Goal: Task Accomplishment & Management: Use online tool/utility

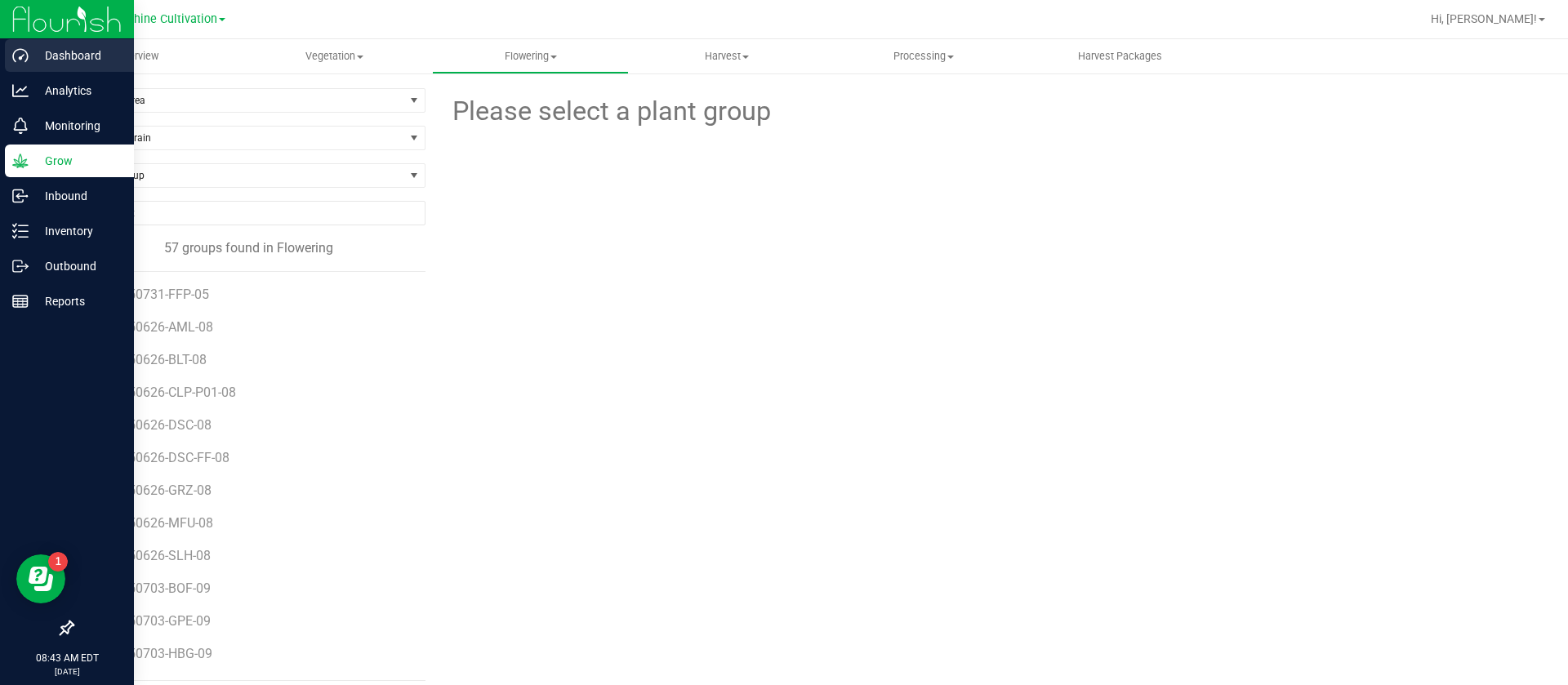
click at [8, 52] on div "Dashboard" at bounding box center [69, 55] width 129 height 33
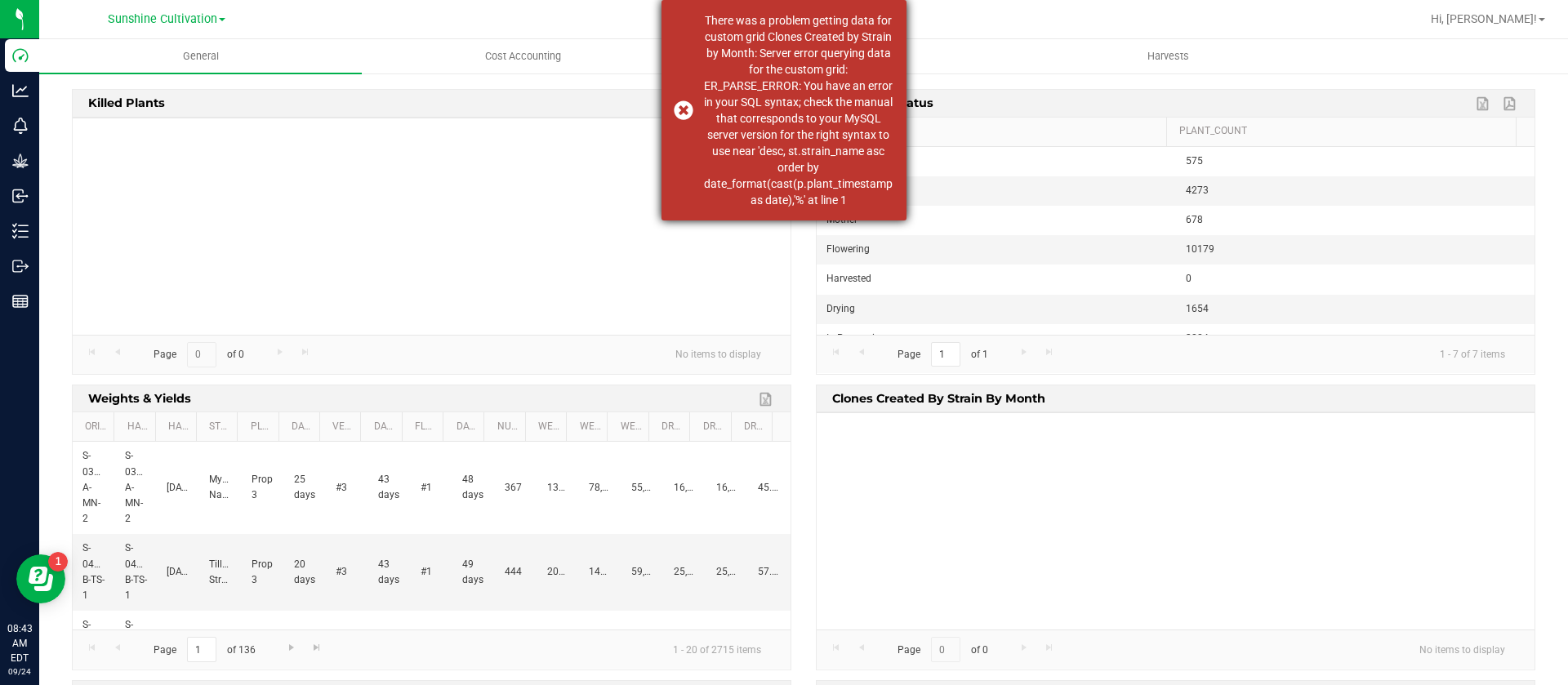
click at [866, 82] on div "There was a problem getting data for custom grid Clones Created by Strain by Mo…" at bounding box center [798, 110] width 192 height 196
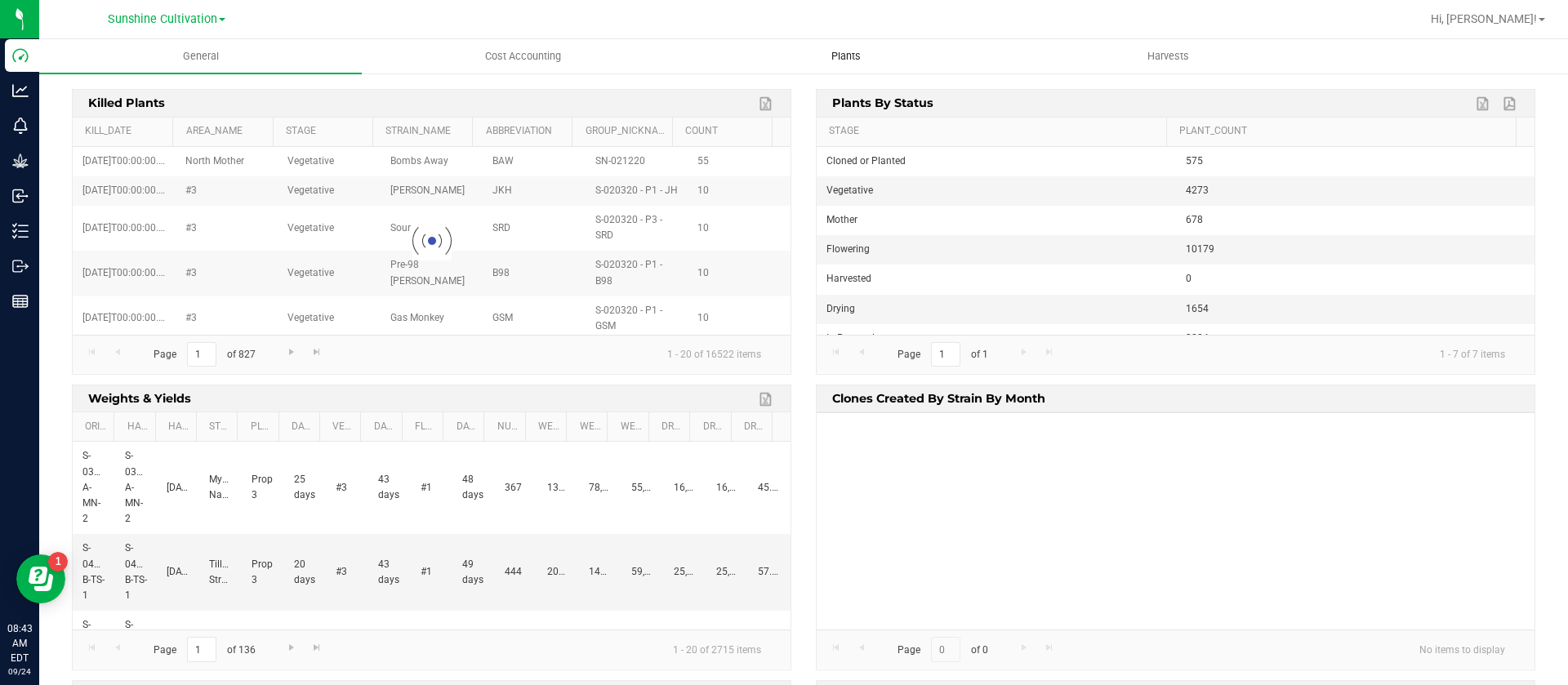
click at [854, 50] on span "Plants" at bounding box center [846, 55] width 73 height 14
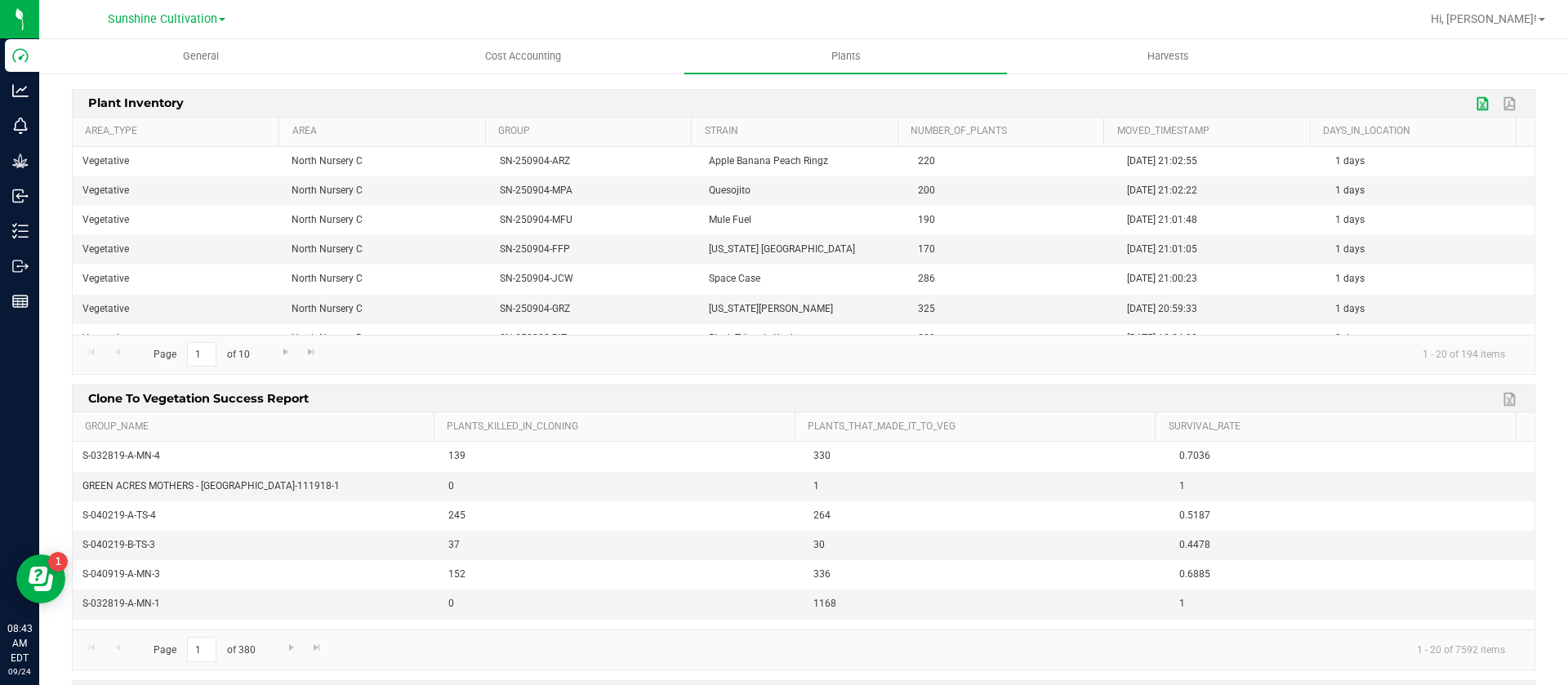
click at [1471, 101] on link "Export to Excel" at bounding box center [1483, 103] width 24 height 21
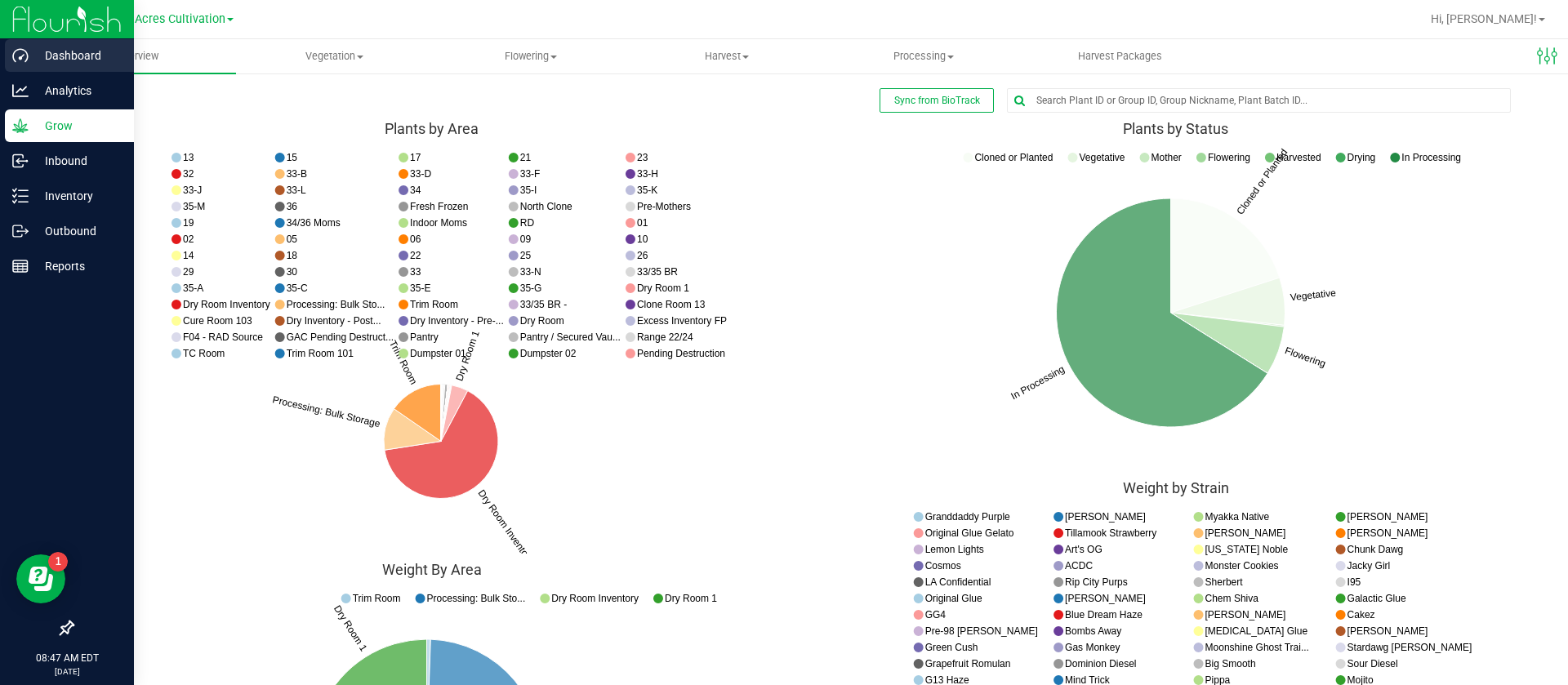
click at [17, 54] on icon at bounding box center [20, 55] width 16 height 16
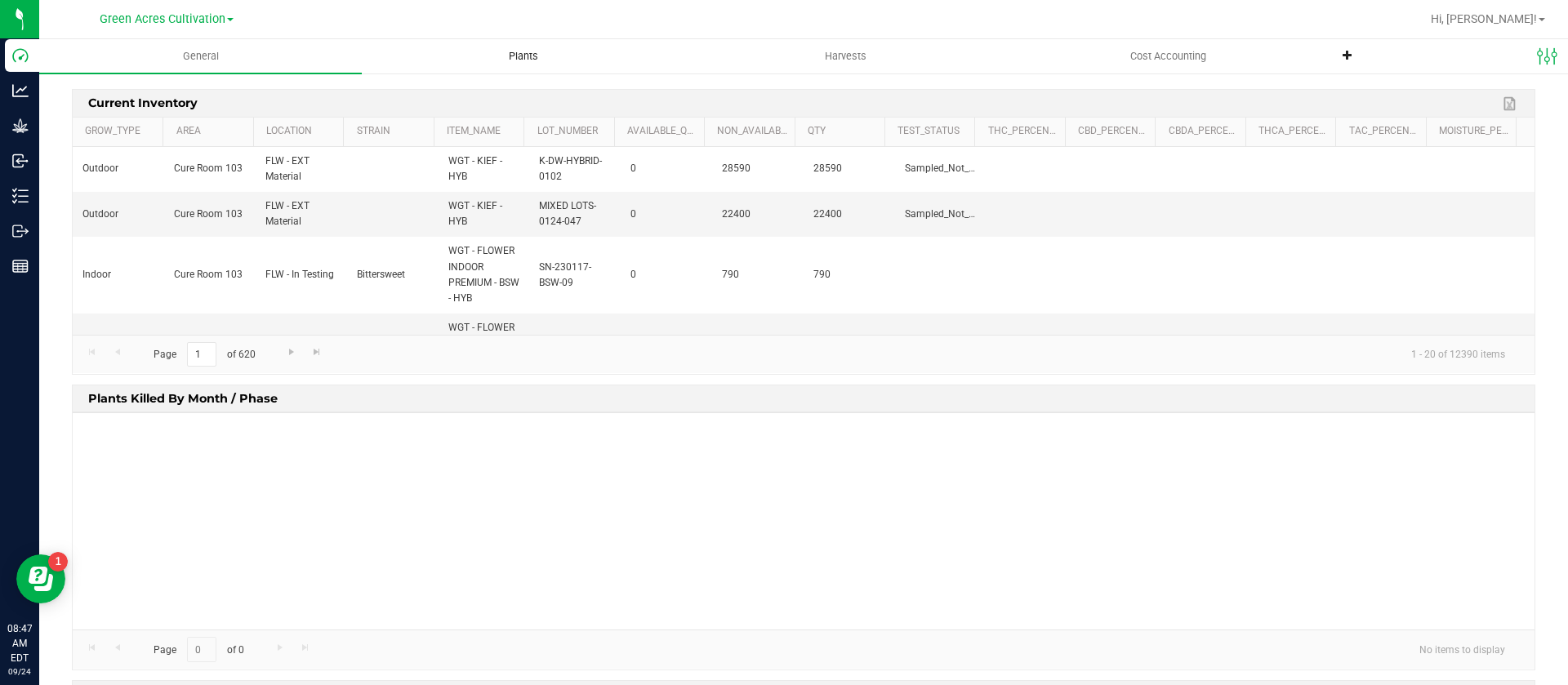
click at [508, 70] on uib-tab-heading "Plants" at bounding box center [523, 56] width 321 height 33
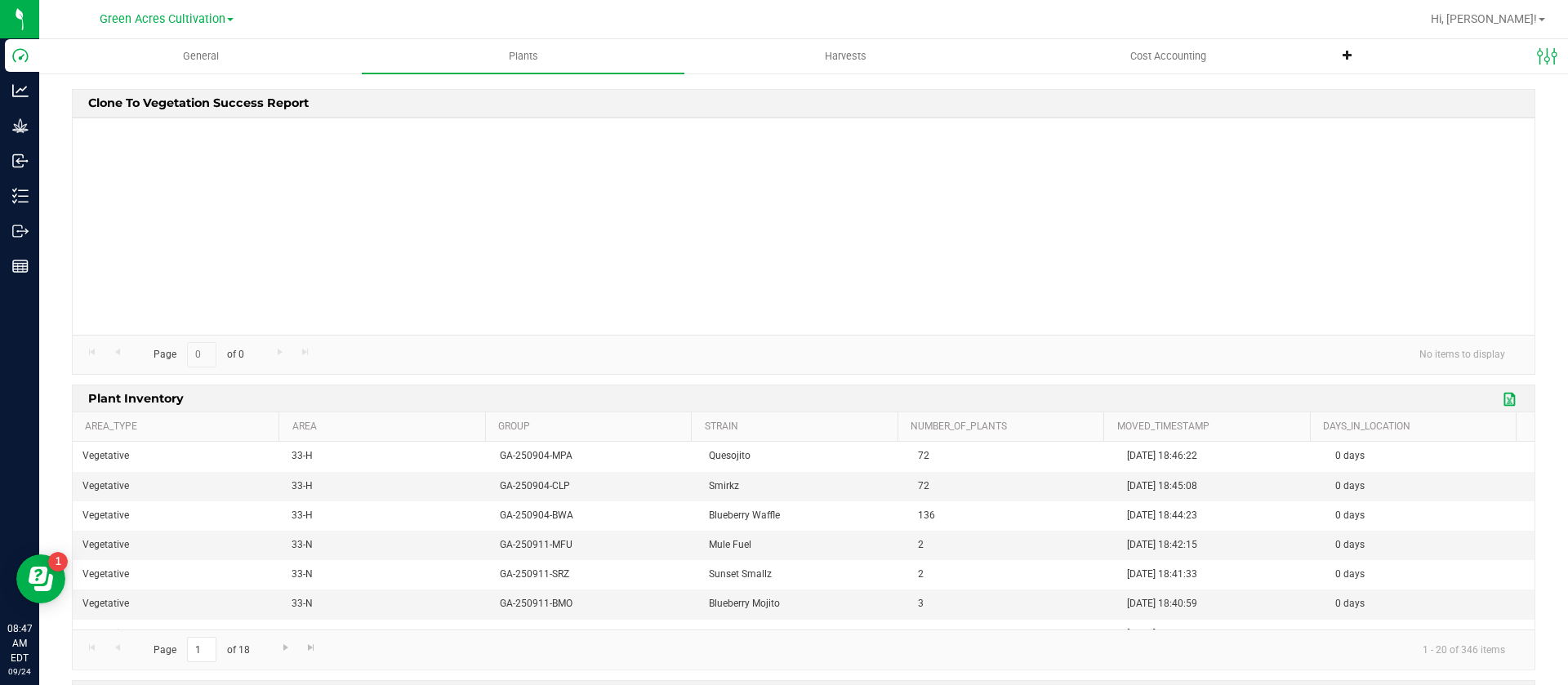
click at [1498, 402] on link "Export to Excel" at bounding box center [1510, 398] width 24 height 21
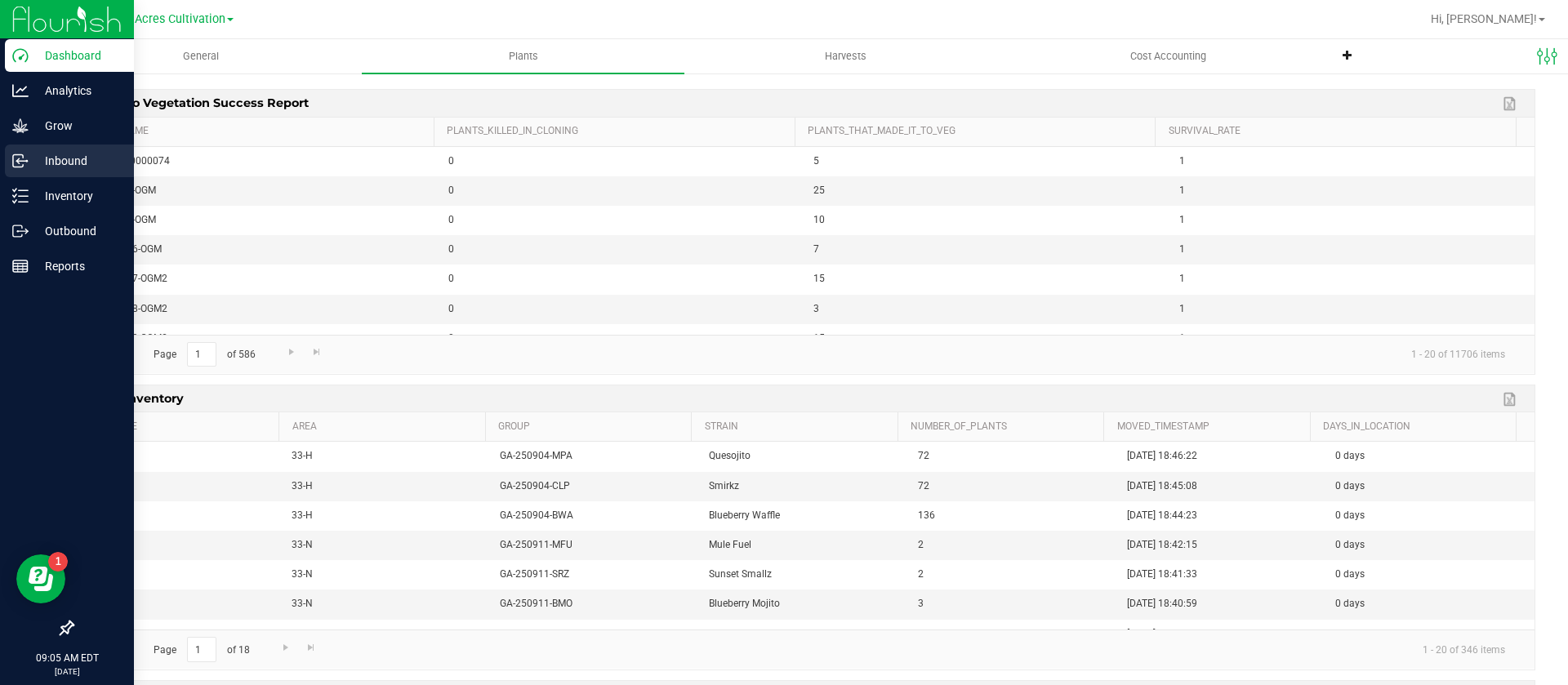
click at [38, 174] on div "Inbound" at bounding box center [69, 161] width 129 height 33
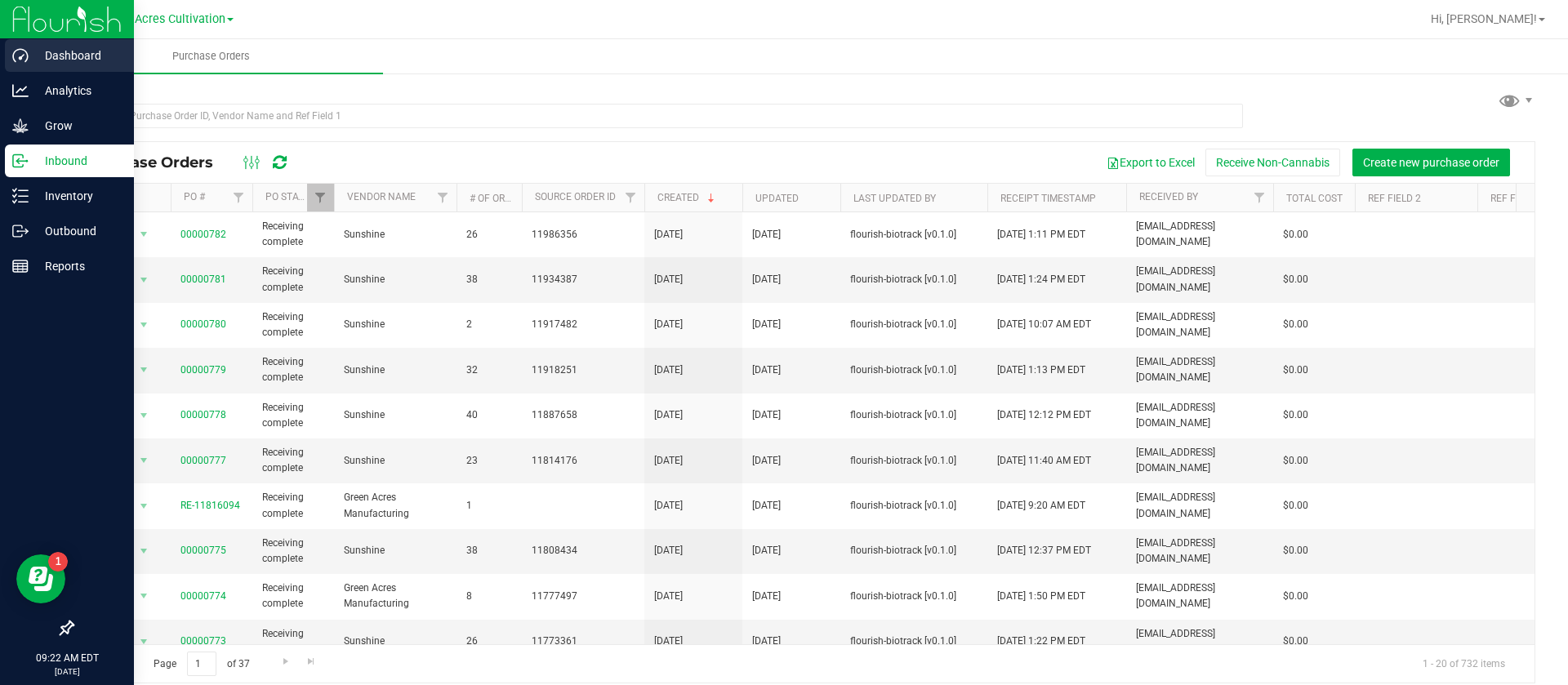
click at [29, 61] on p "Dashboard" at bounding box center [77, 55] width 98 height 19
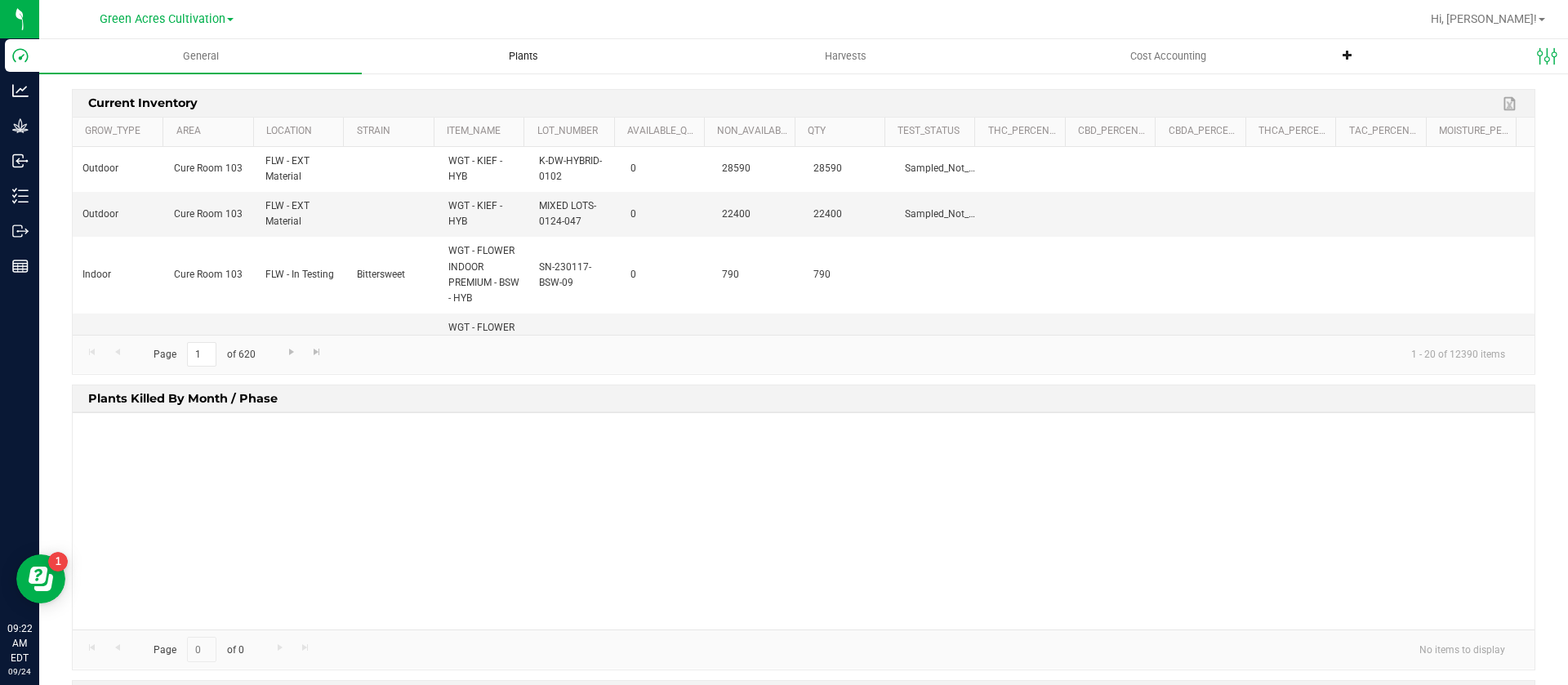
click at [526, 59] on span "Plants" at bounding box center [523, 55] width 73 height 14
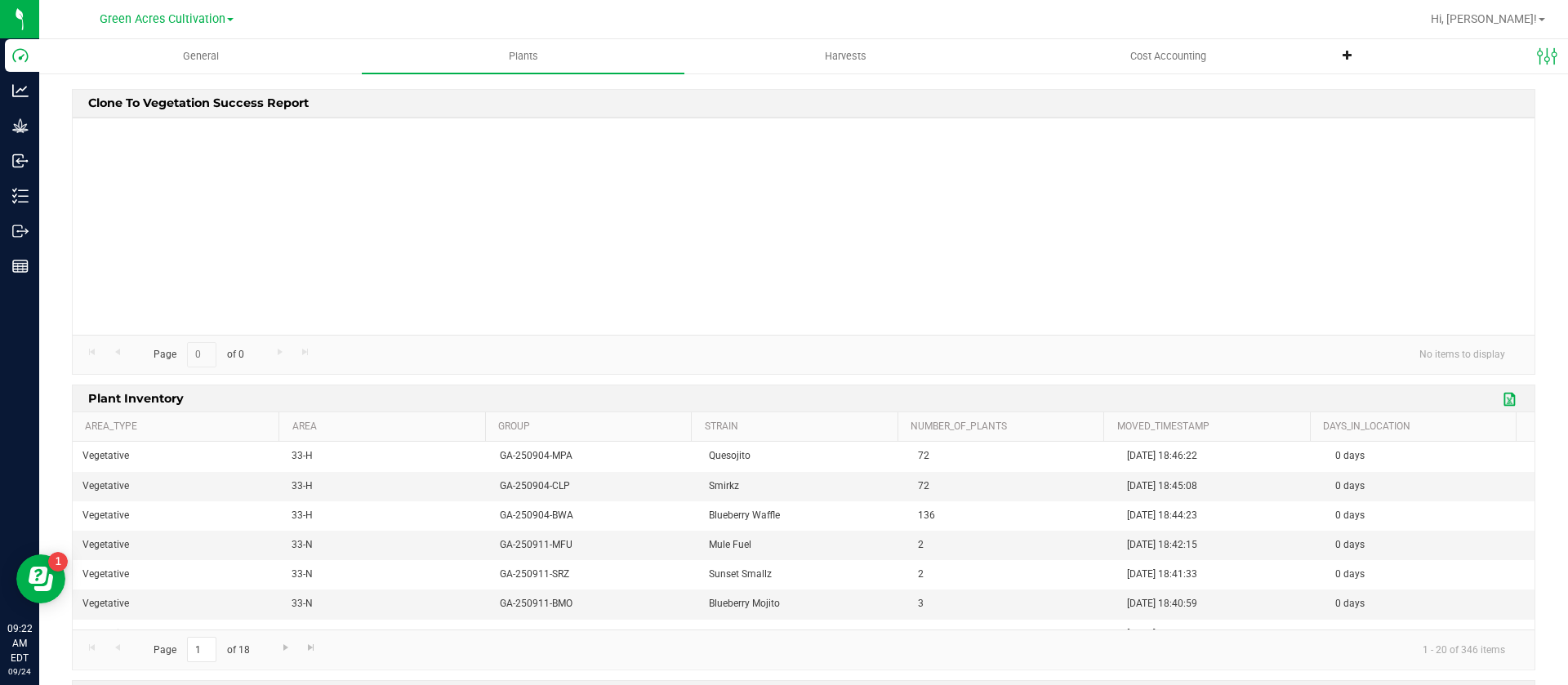
click at [1498, 399] on link "Export to Excel" at bounding box center [1510, 398] width 24 height 21
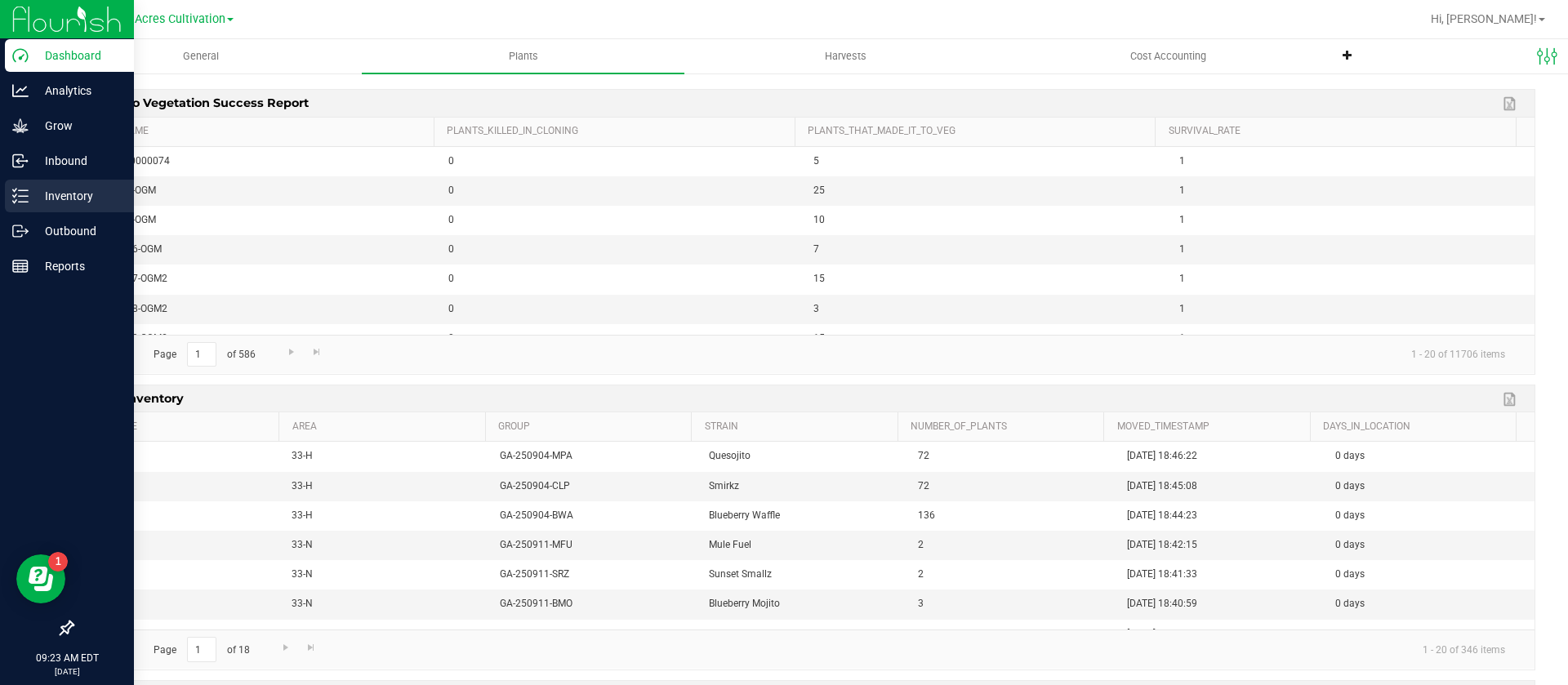
click at [37, 190] on p "Inventory" at bounding box center [77, 195] width 98 height 19
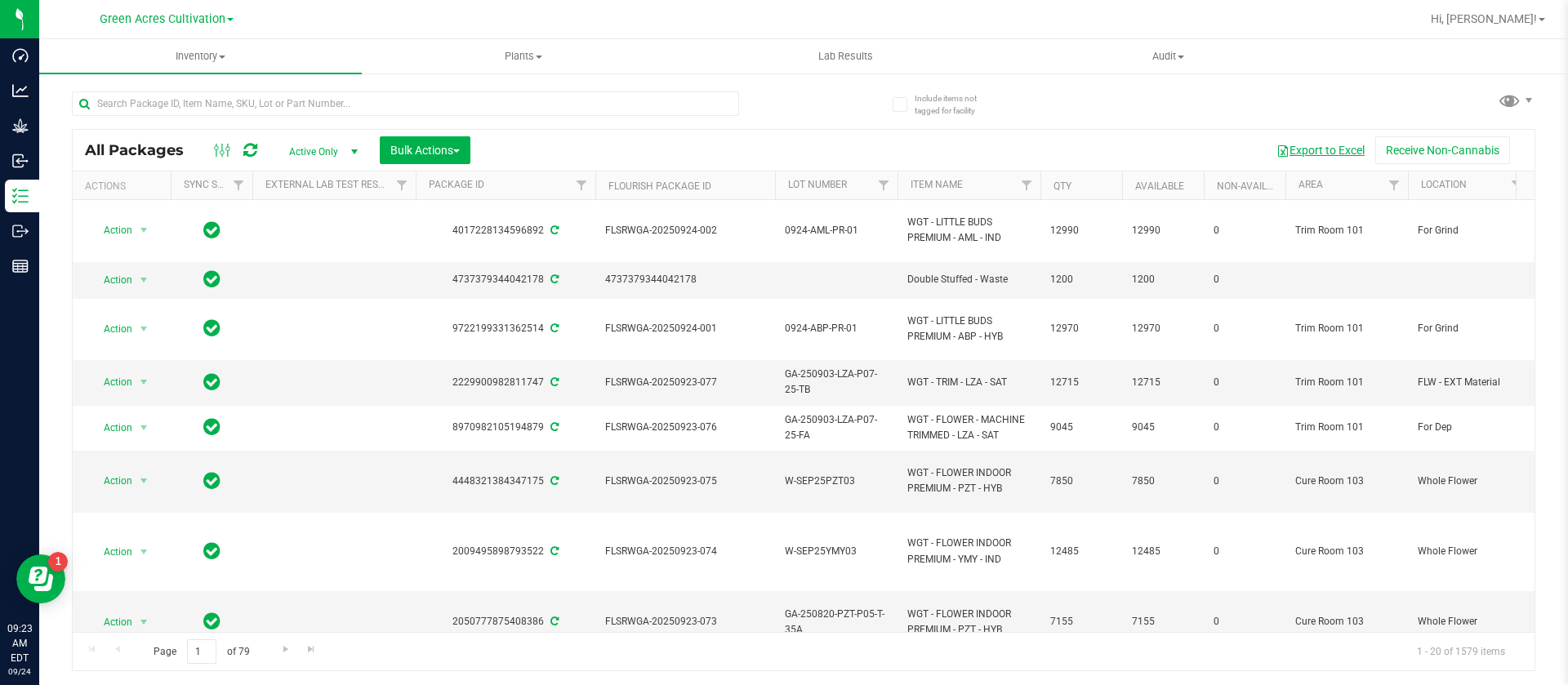
click at [1317, 145] on button "Export to Excel" at bounding box center [1320, 150] width 109 height 28
click at [880, 666] on div "Page 1 of 79 1 - 20 of 1579 items" at bounding box center [803, 651] width 1462 height 40
click at [899, 661] on div "Page 1 of 79 1 - 20 of 1579 items" at bounding box center [803, 651] width 1462 height 40
click at [842, 90] on div "All Packages Active Only Active Only Lab Samples Locked All External Internal B…" at bounding box center [803, 373] width 1463 height 595
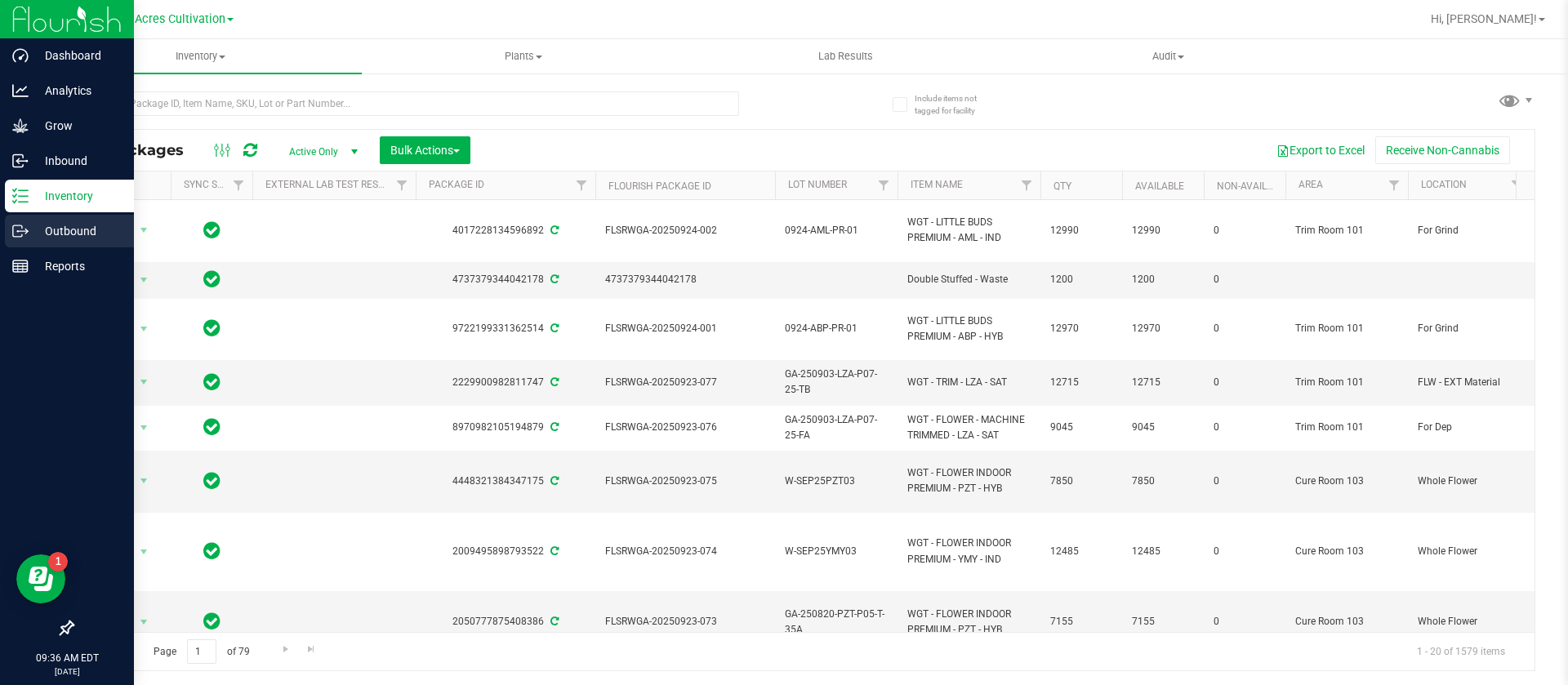
click at [20, 231] on line at bounding box center [23, 231] width 9 height 0
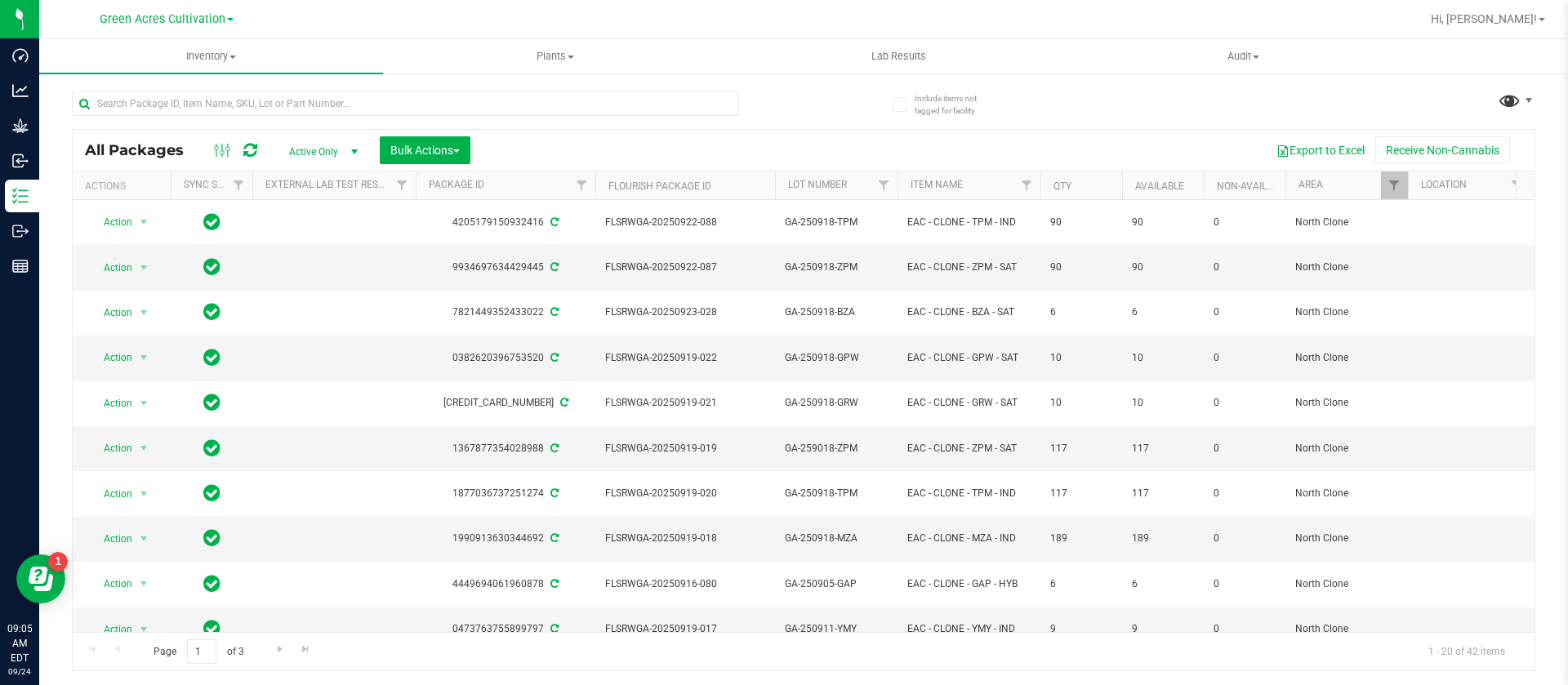
scroll to position [321, 0]
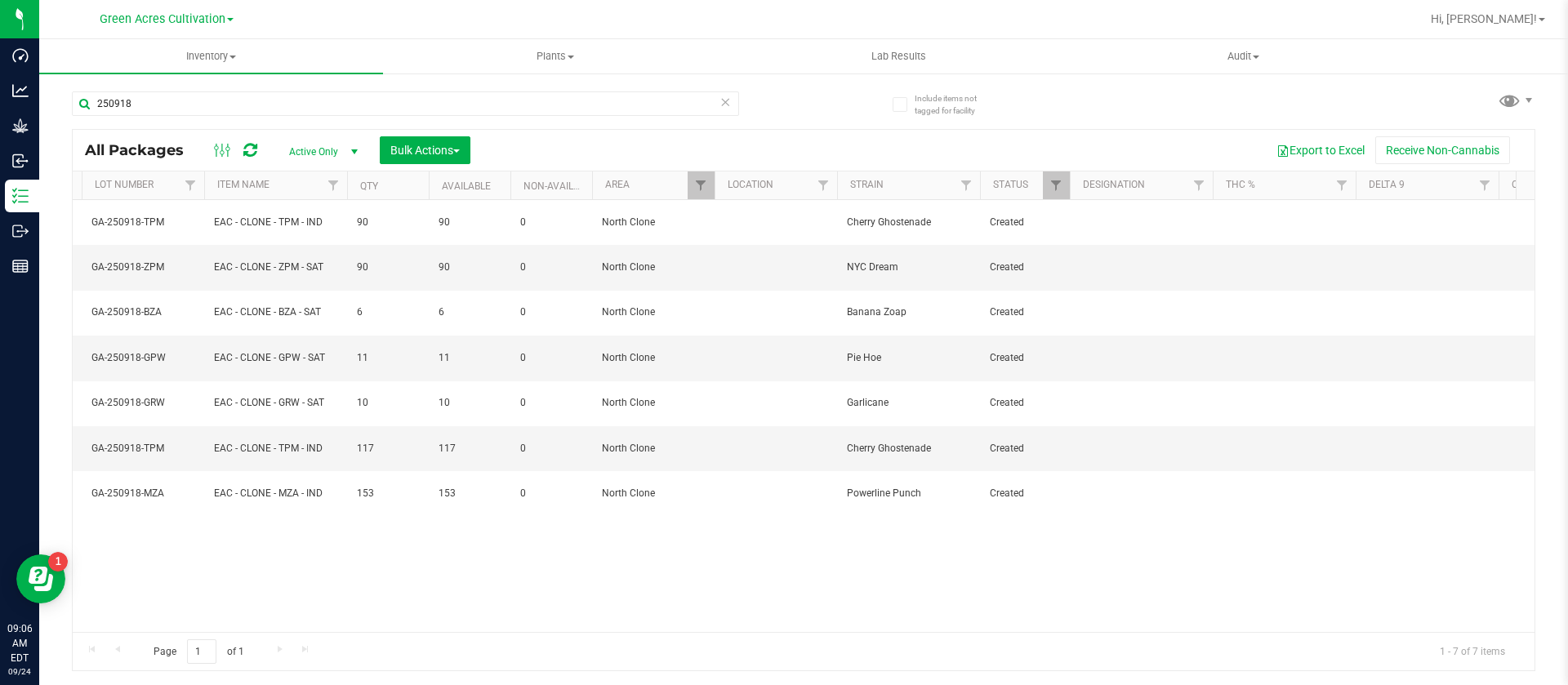
scroll to position [0, 703]
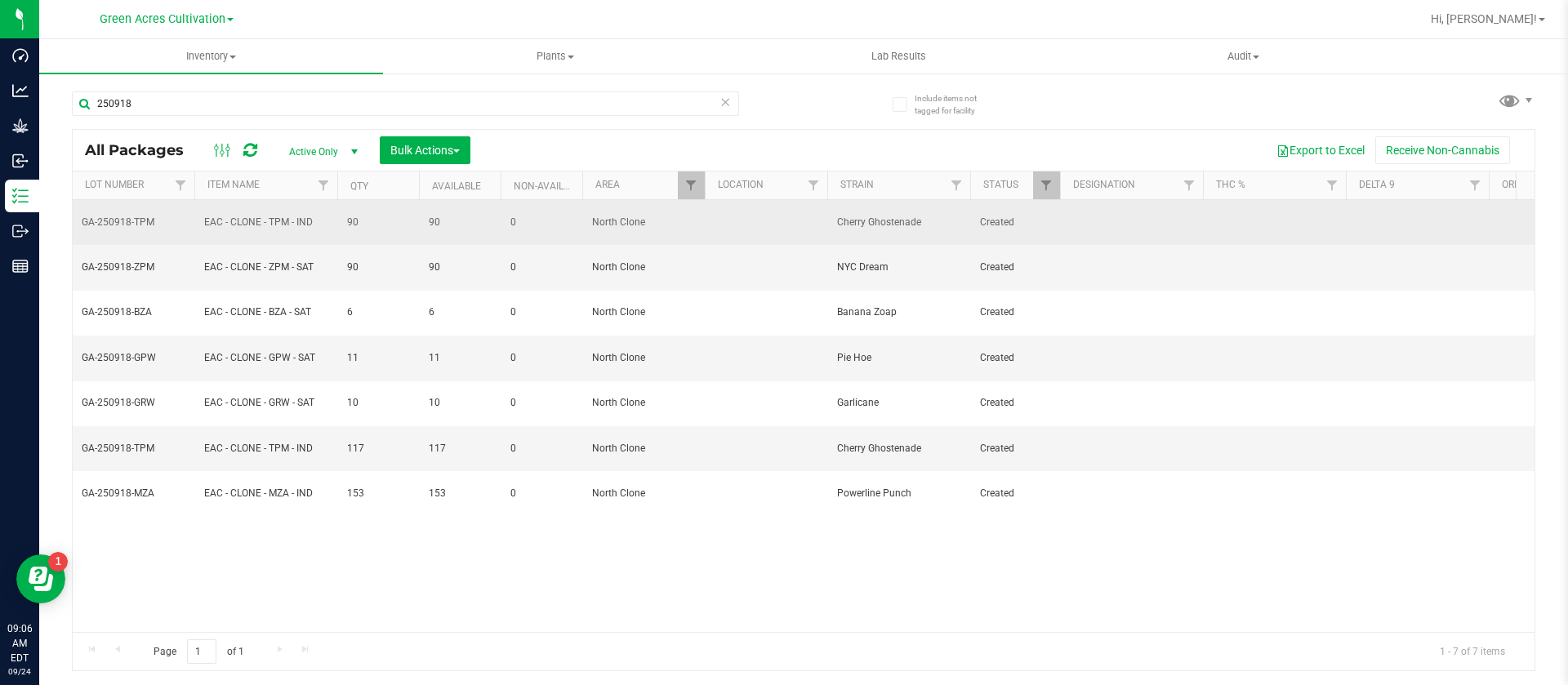
drag, startPoint x: 903, startPoint y: 258, endPoint x: 837, endPoint y: 219, distance: 76.7
click at [837, 219] on tbody "Action Action Adjust qty Create package Create plants Edit attributes Global in…" at bounding box center [1439, 358] width 4140 height 316
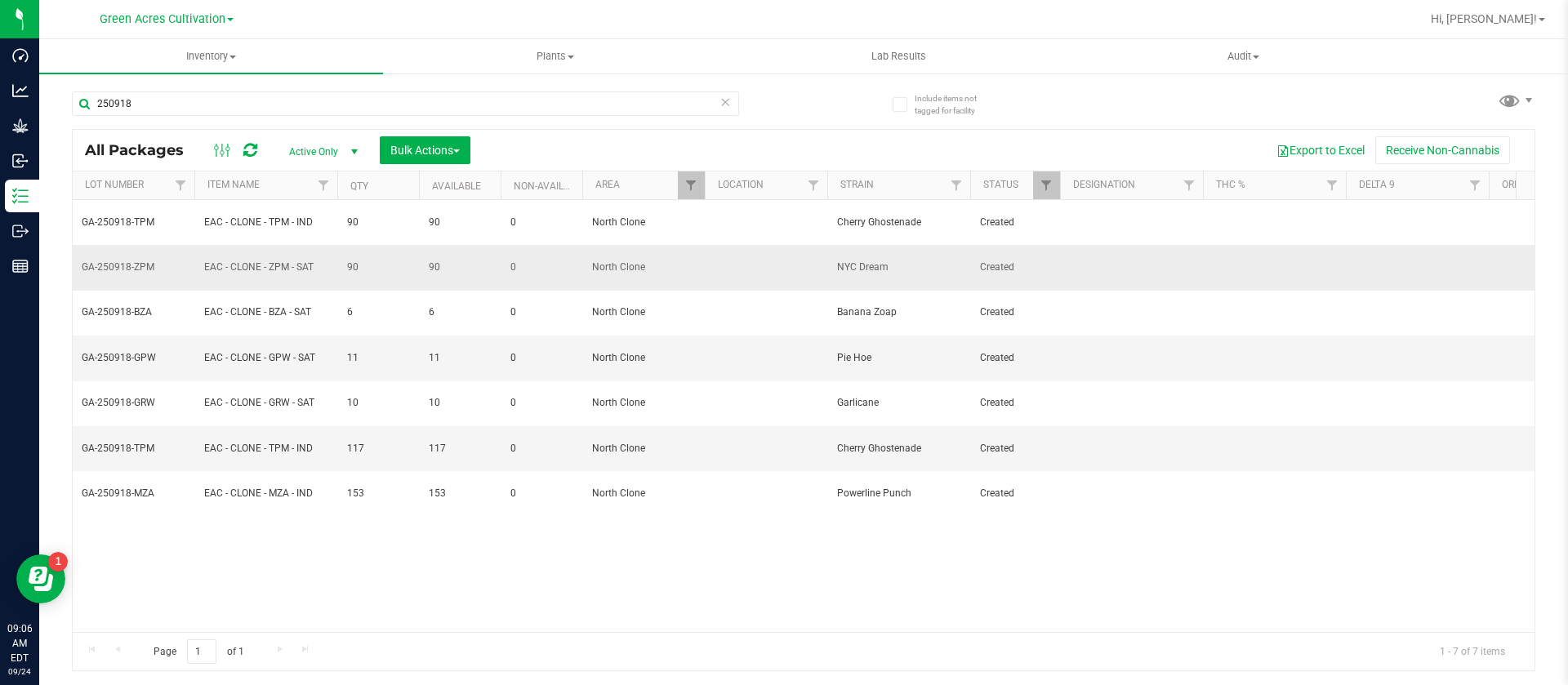
click at [884, 260] on span "NYC Dream" at bounding box center [899, 267] width 124 height 15
click at [895, 260] on span "NYC Dream" at bounding box center [899, 267] width 124 height 15
drag, startPoint x: 893, startPoint y: 256, endPoint x: 826, endPoint y: 260, distance: 67.1
click at [826, 260] on tr "Action Action Adjust qty Create package Create plants Edit attributes Global in…" at bounding box center [1439, 266] width 4140 height 45
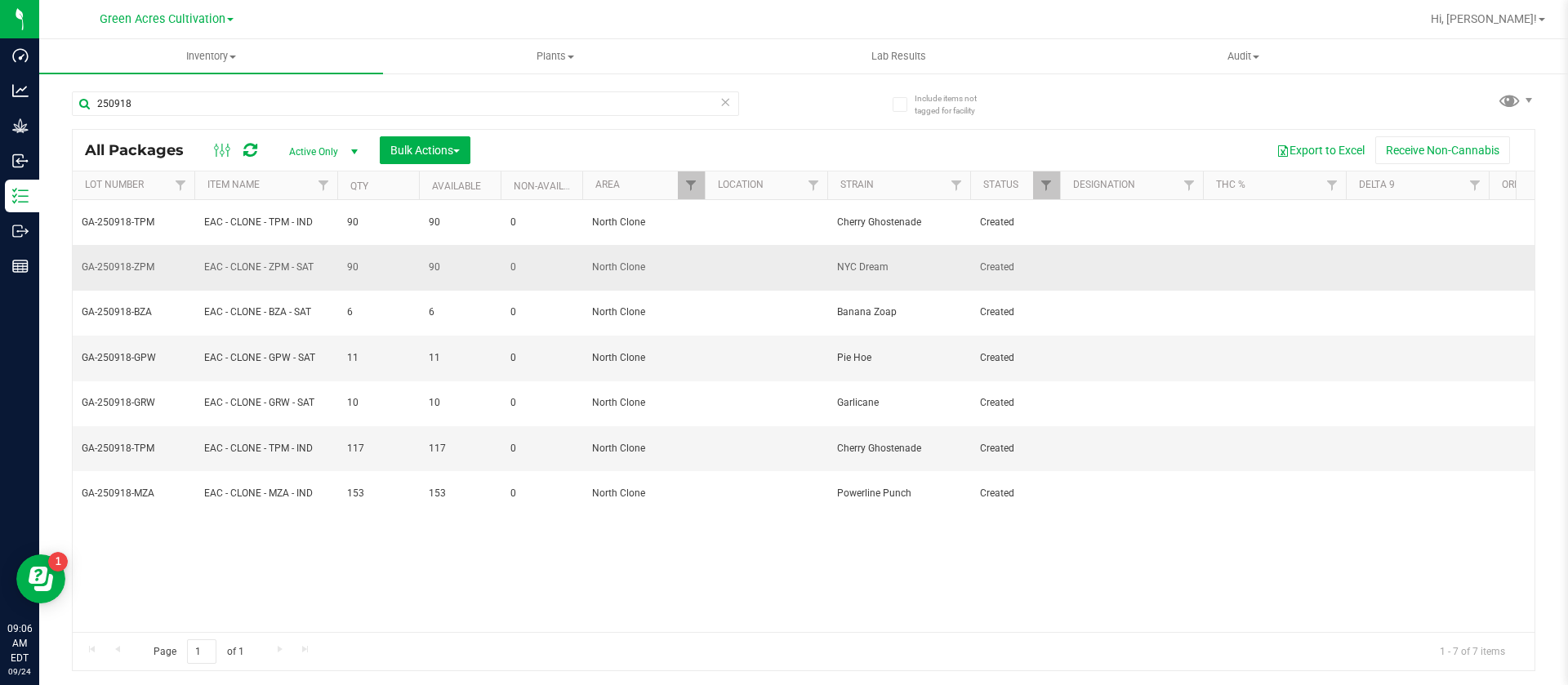
copy tr "NYC Dream"
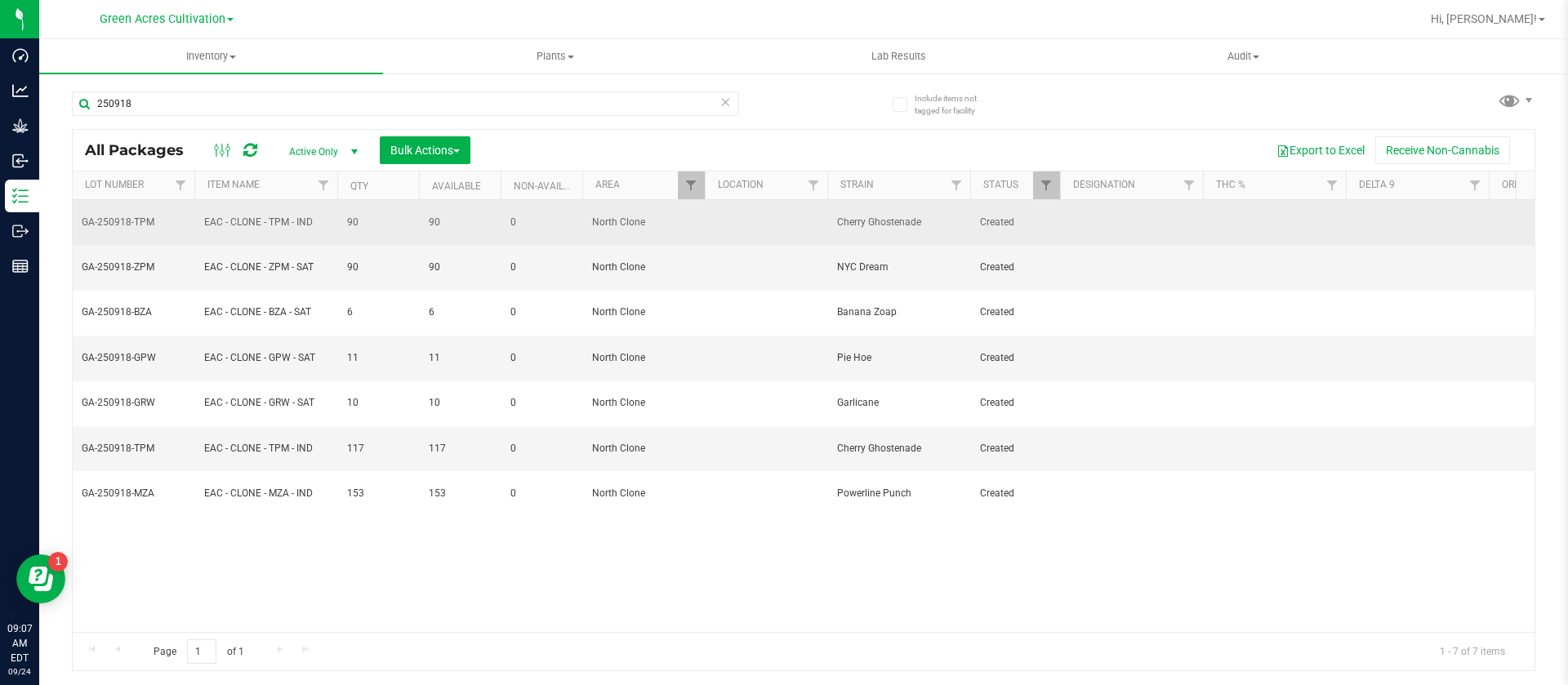
drag, startPoint x: 938, startPoint y: 216, endPoint x: 839, endPoint y: 217, distance: 99.0
click at [839, 217] on span "Cherry Ghostenade" at bounding box center [899, 222] width 124 height 15
copy span "Cherry Ghostenade"
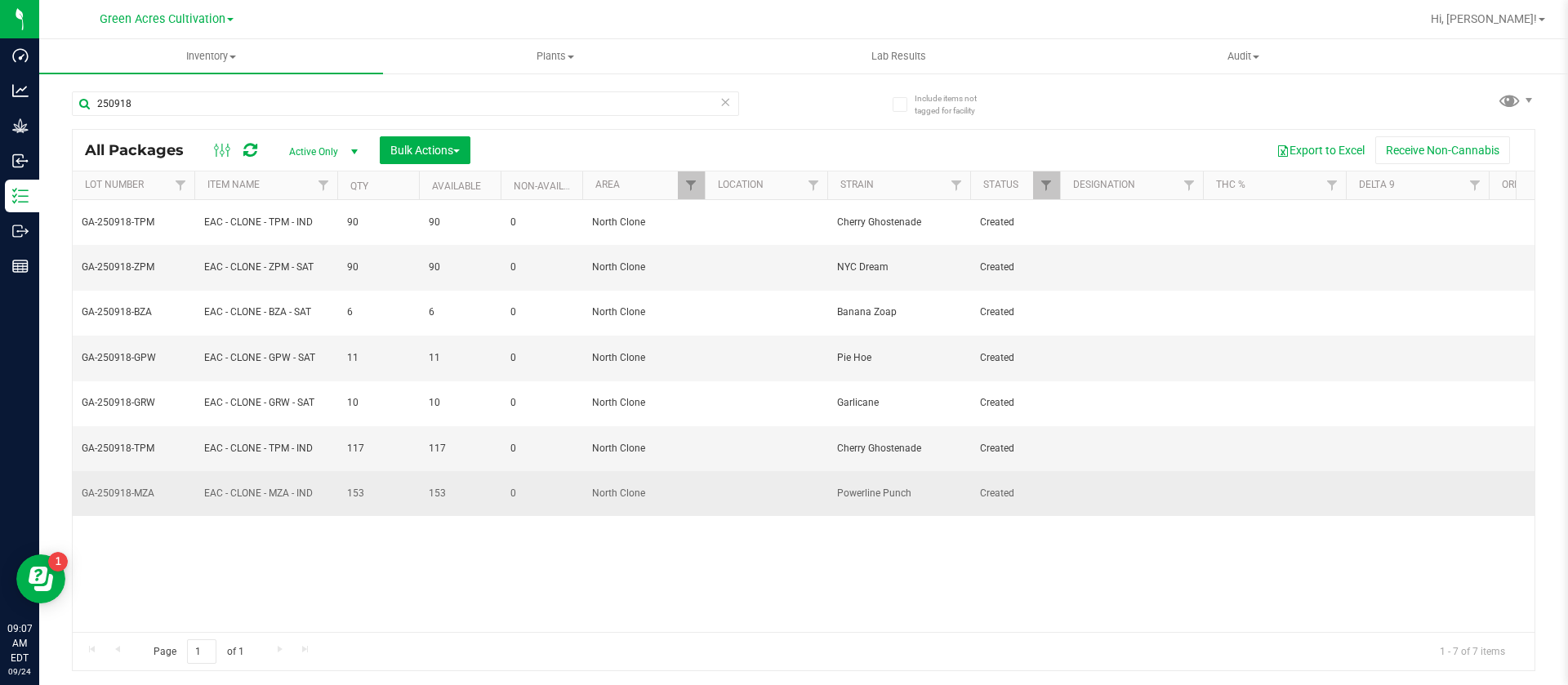
drag, startPoint x: 912, startPoint y: 439, endPoint x: 842, endPoint y: 442, distance: 70.1
click at [842, 486] on span "Powerline Punch" at bounding box center [899, 493] width 124 height 15
click at [833, 471] on td "Powerline Punch" at bounding box center [899, 493] width 143 height 44
drag, startPoint x: 832, startPoint y: 435, endPoint x: 918, endPoint y: 440, distance: 86.1
click at [918, 471] on td "Powerline Punch" at bounding box center [899, 493] width 143 height 44
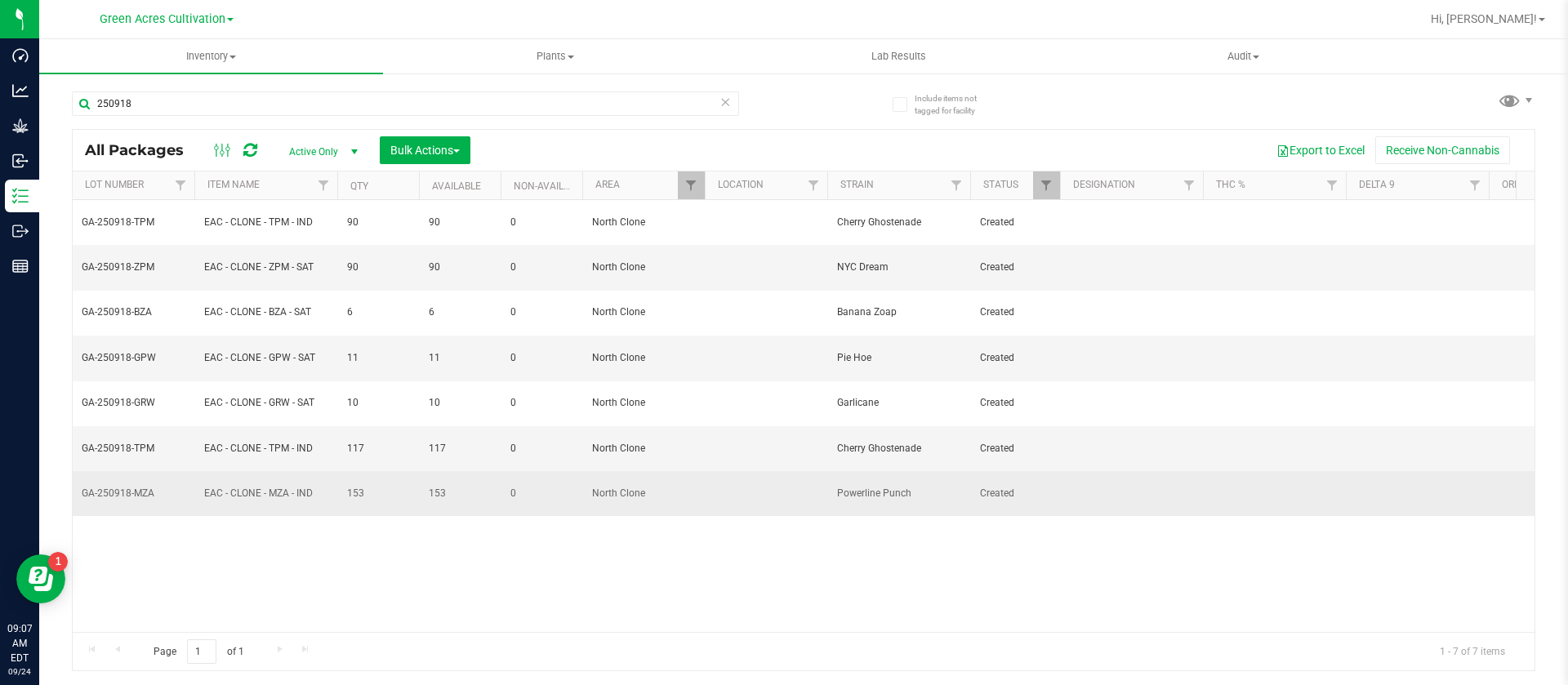
copy span "Powerline Punch"
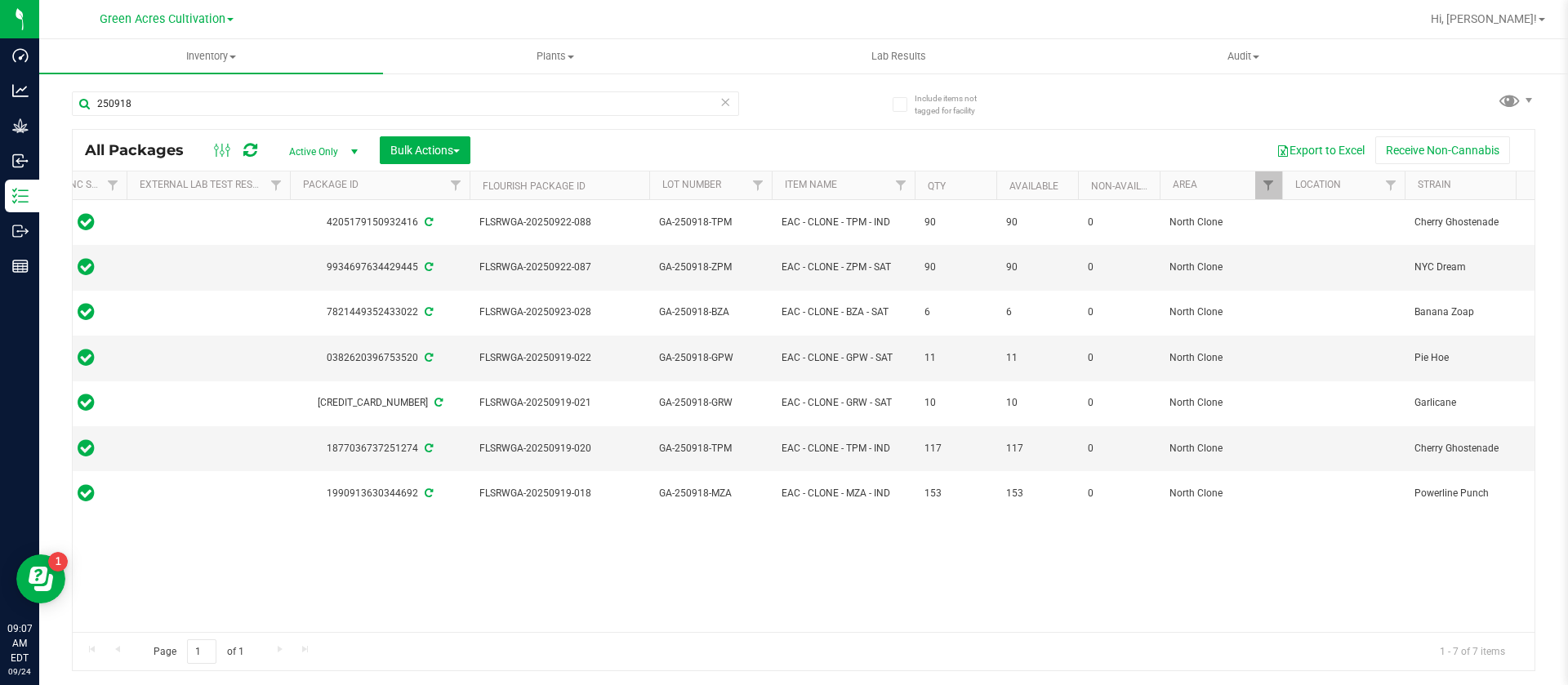
scroll to position [0, 0]
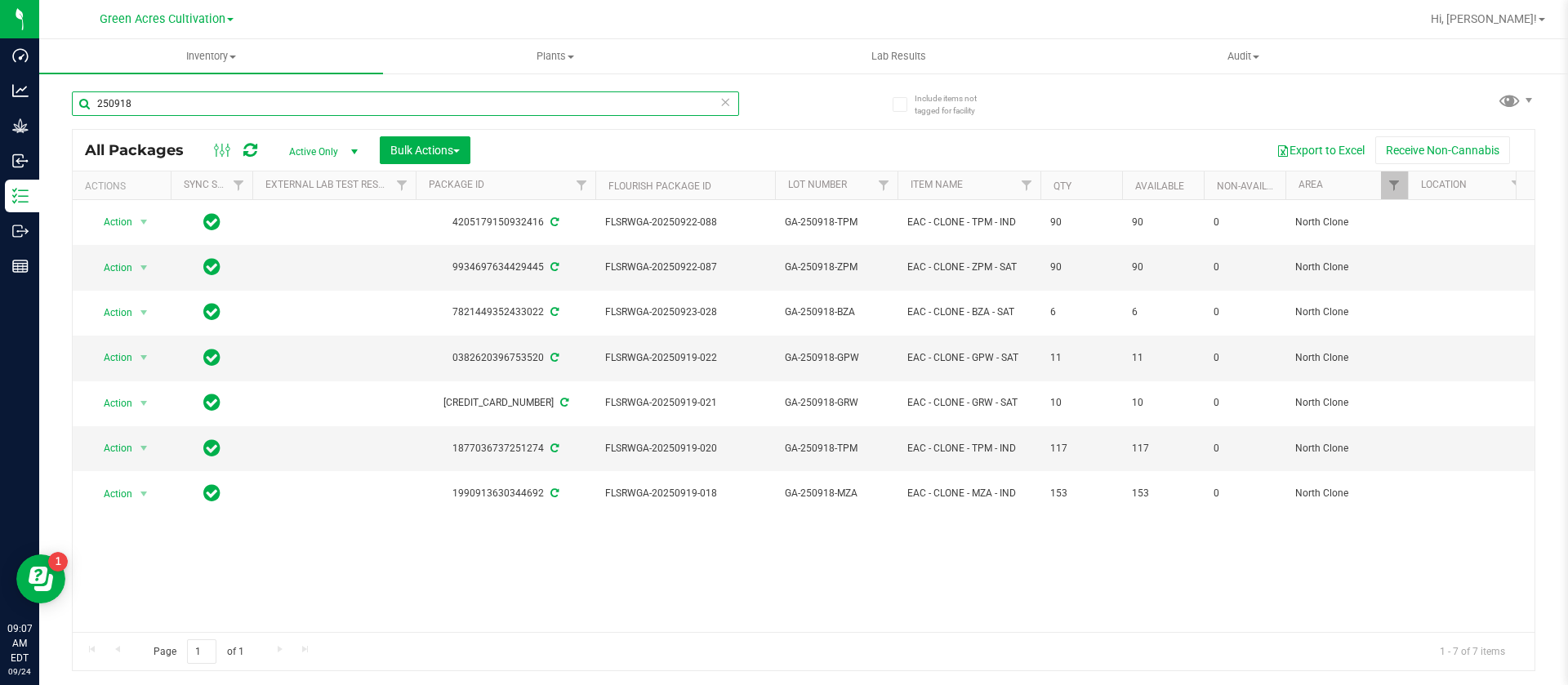
click at [94, 93] on input "250918" at bounding box center [405, 103] width 668 height 24
click at [147, 106] on input "250918" at bounding box center [405, 103] width 668 height 24
type input "2"
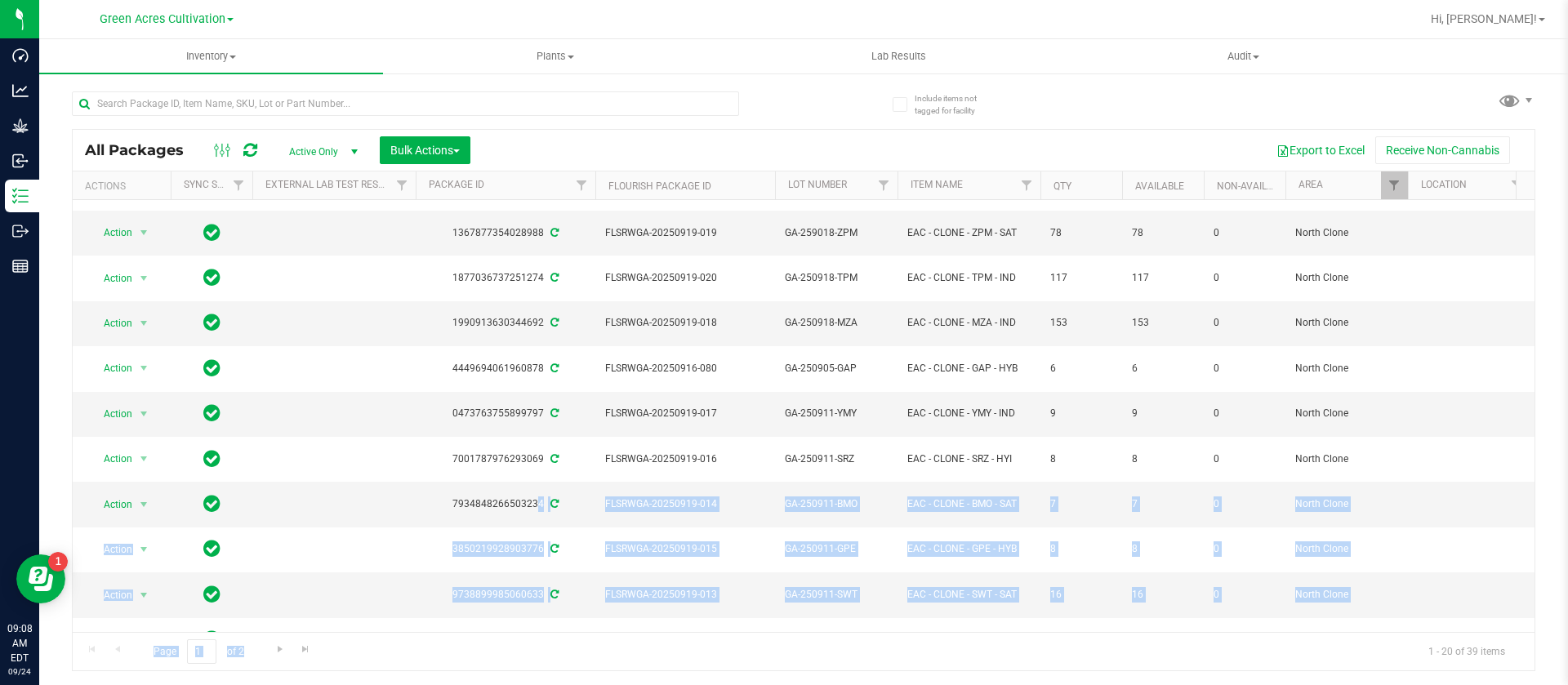
scroll to position [321, 0]
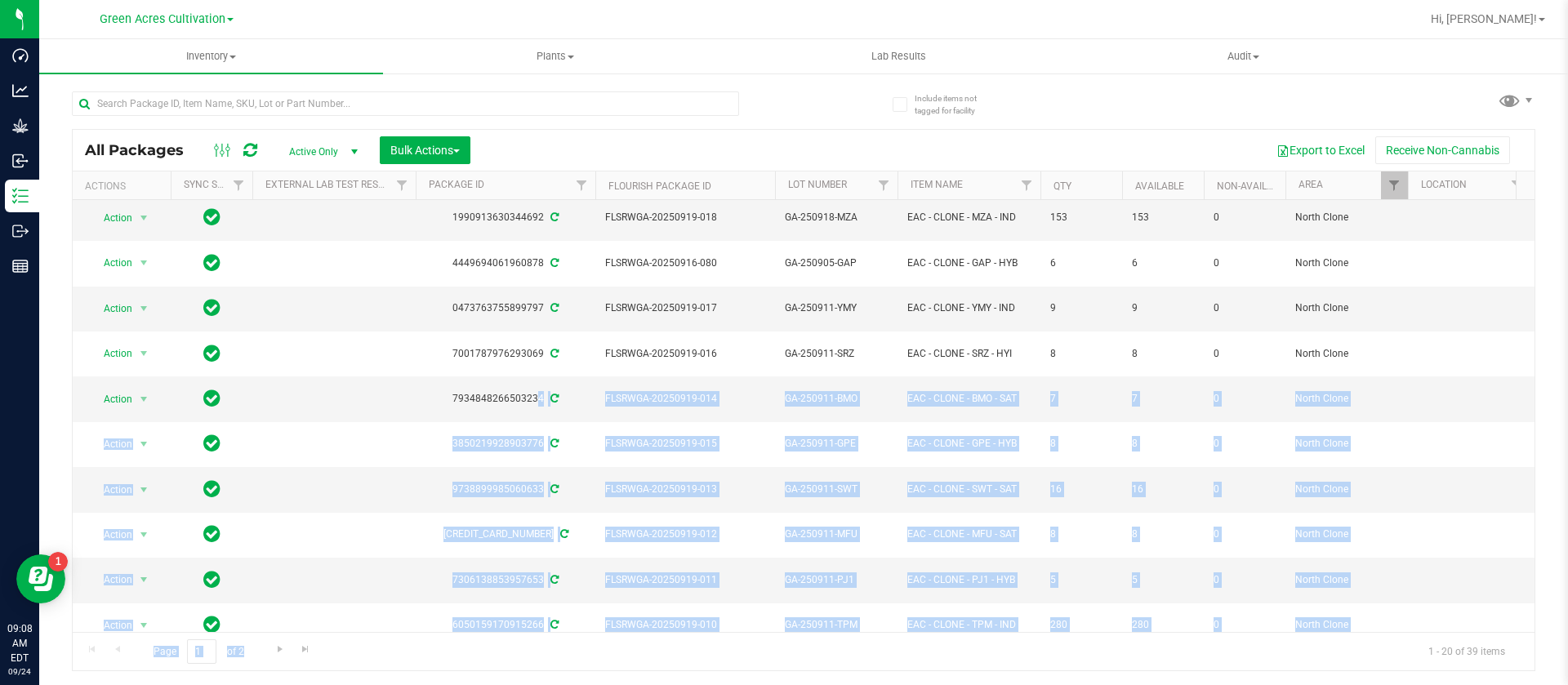
drag, startPoint x: 509, startPoint y: 610, endPoint x: 716, endPoint y: 636, distance: 208.6
click at [716, 636] on div "All Packages Active Only Active Only Lab Samples Locked All External Internal B…" at bounding box center [803, 400] width 1463 height 543
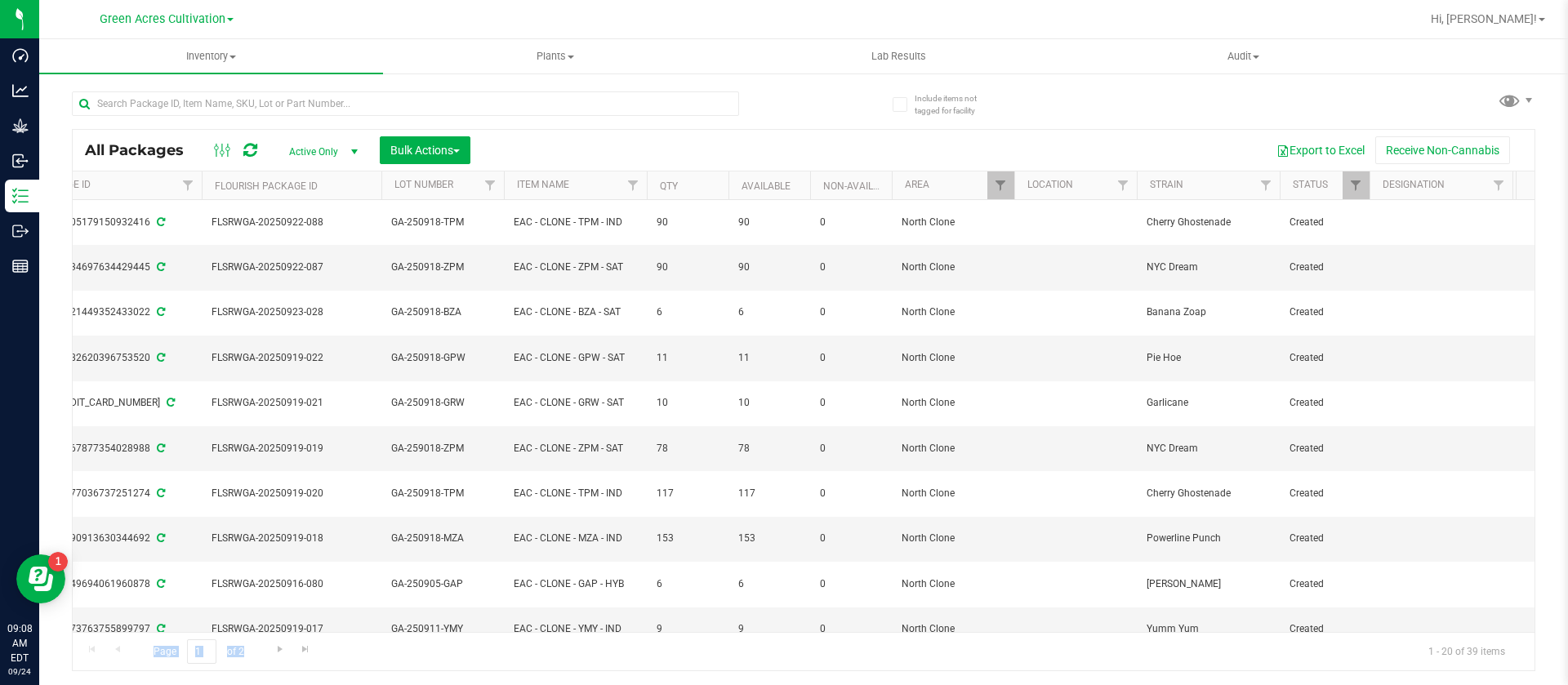
scroll to position [0, 0]
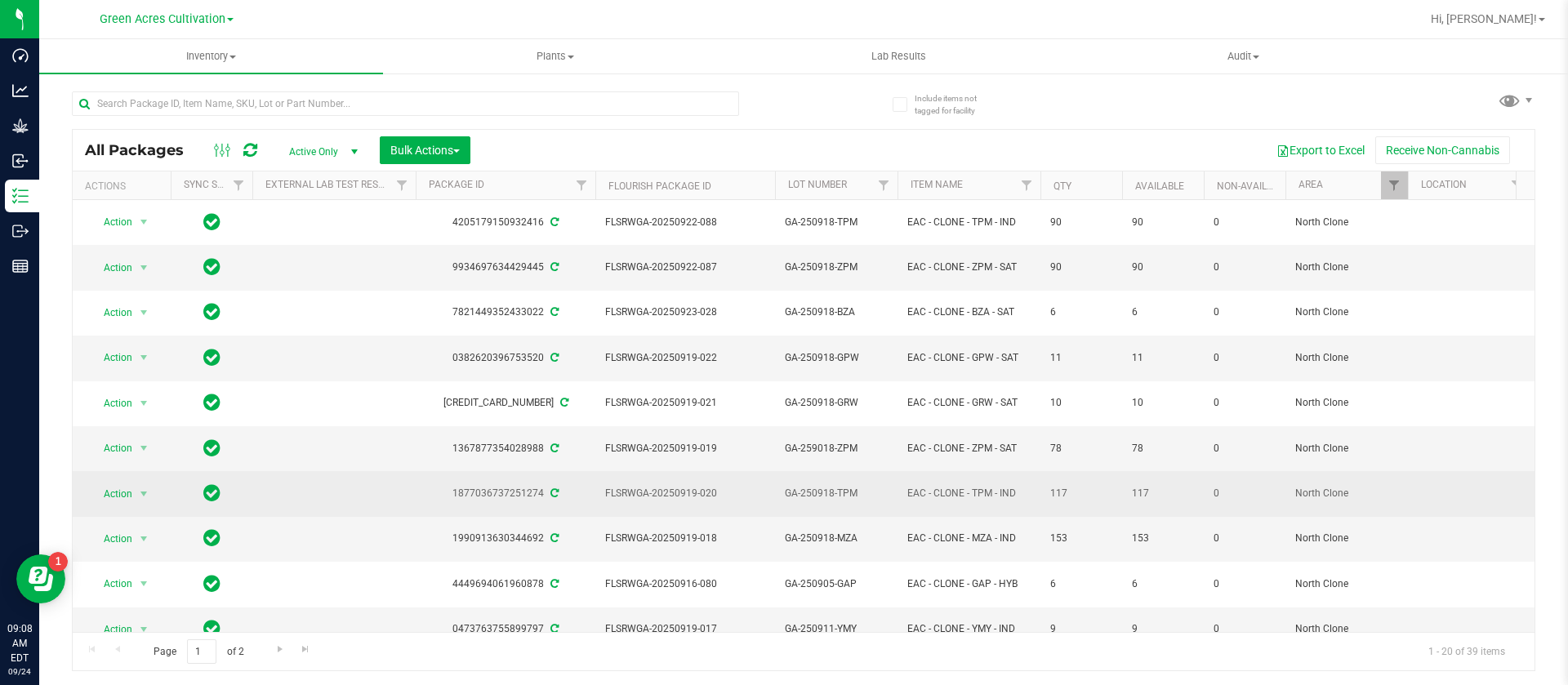
click at [373, 471] on td at bounding box center [334, 493] width 163 height 45
